Goal: Task Accomplishment & Management: Use online tool/utility

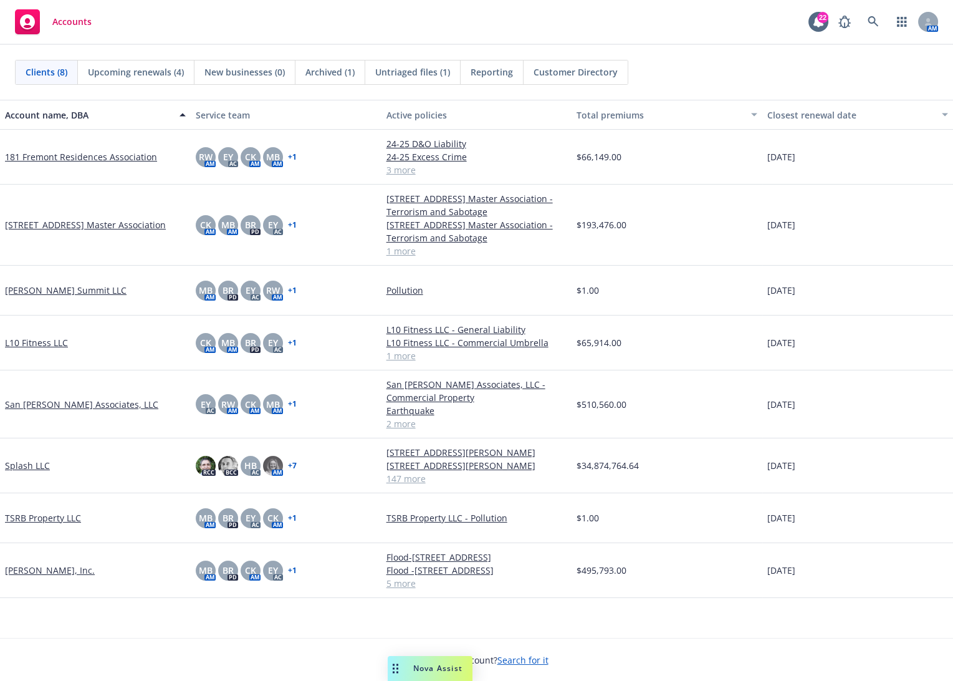
click at [429, 667] on span "Nova Assist" at bounding box center [437, 668] width 49 height 11
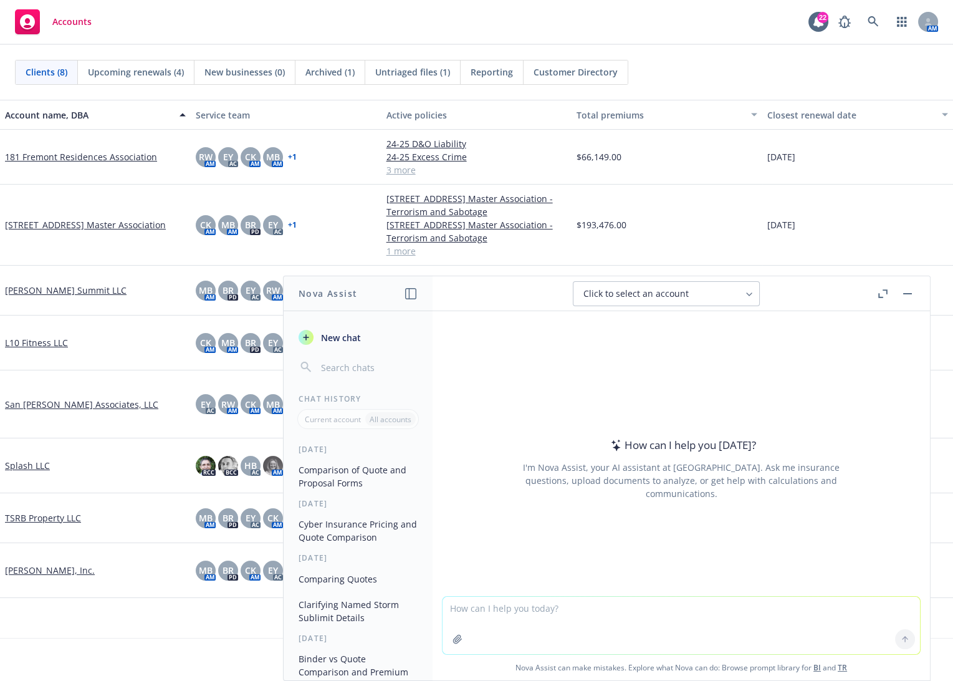
click at [884, 295] on icon "button" at bounding box center [883, 293] width 9 height 9
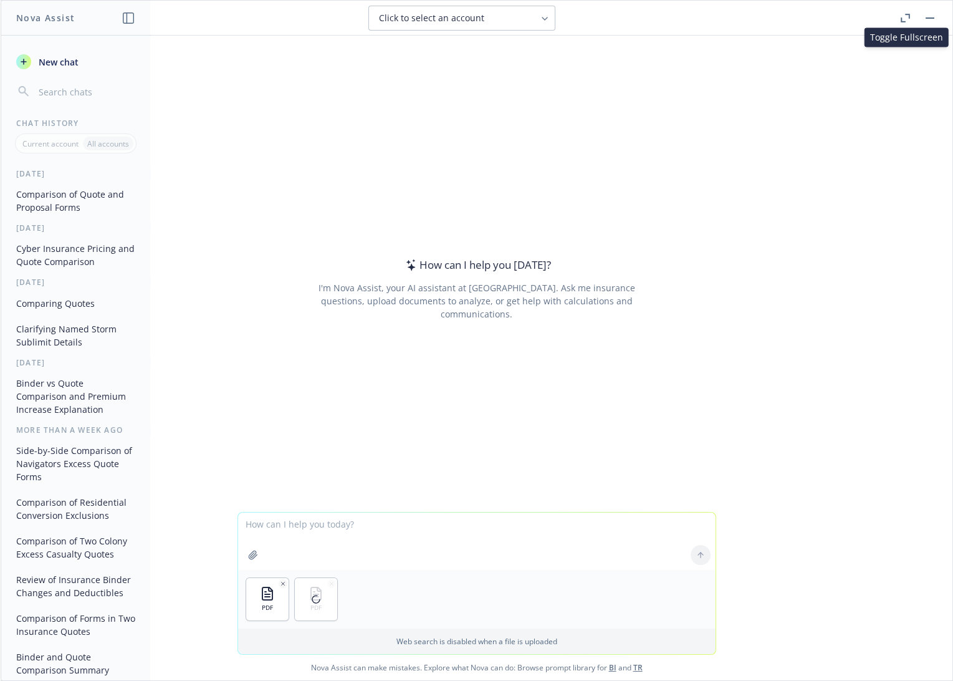
click at [314, 529] on textarea at bounding box center [477, 541] width 478 height 57
type textarea "compare quotes v1 to v2 and note any differences"
